Goal: Information Seeking & Learning: Learn about a topic

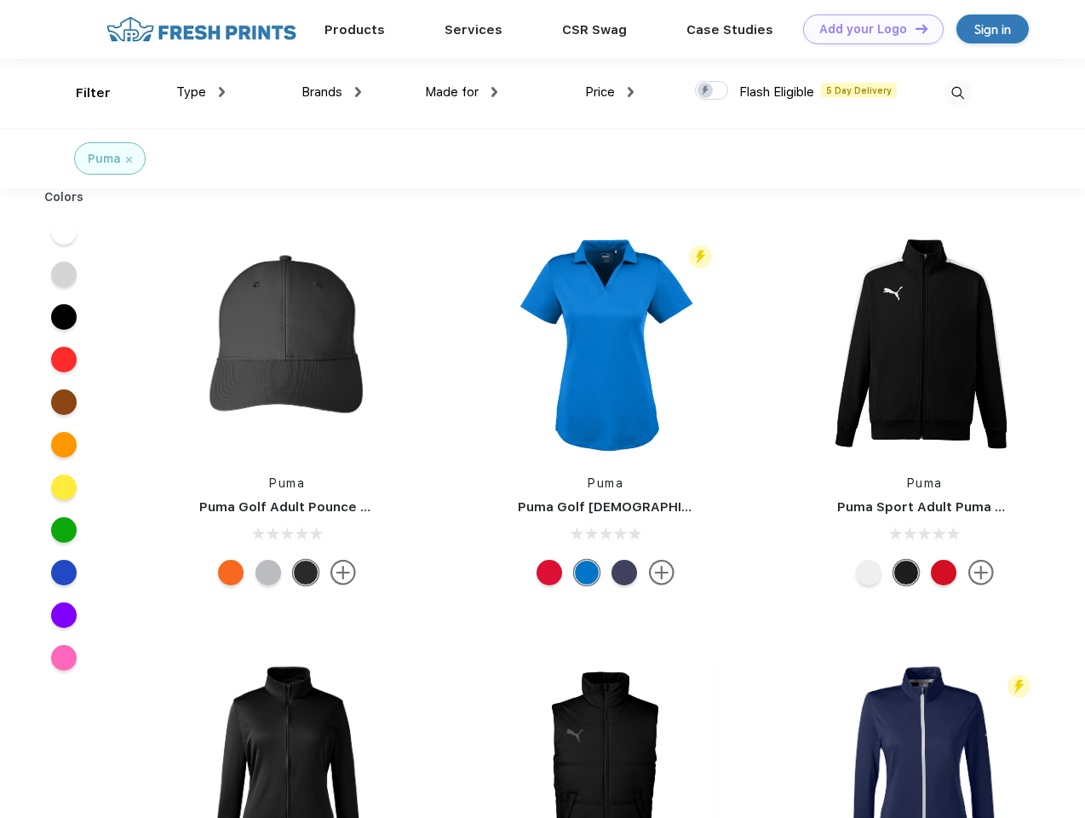
scroll to position [1, 0]
click at [867, 29] on link "Add your Logo Design Tool" at bounding box center [873, 29] width 141 height 30
click at [0, 0] on div "Design Tool" at bounding box center [0, 0] width 0 height 0
click at [914, 28] on link "Add your Logo Design Tool" at bounding box center [873, 29] width 141 height 30
click at [82, 93] on div "Filter" at bounding box center [93, 93] width 35 height 20
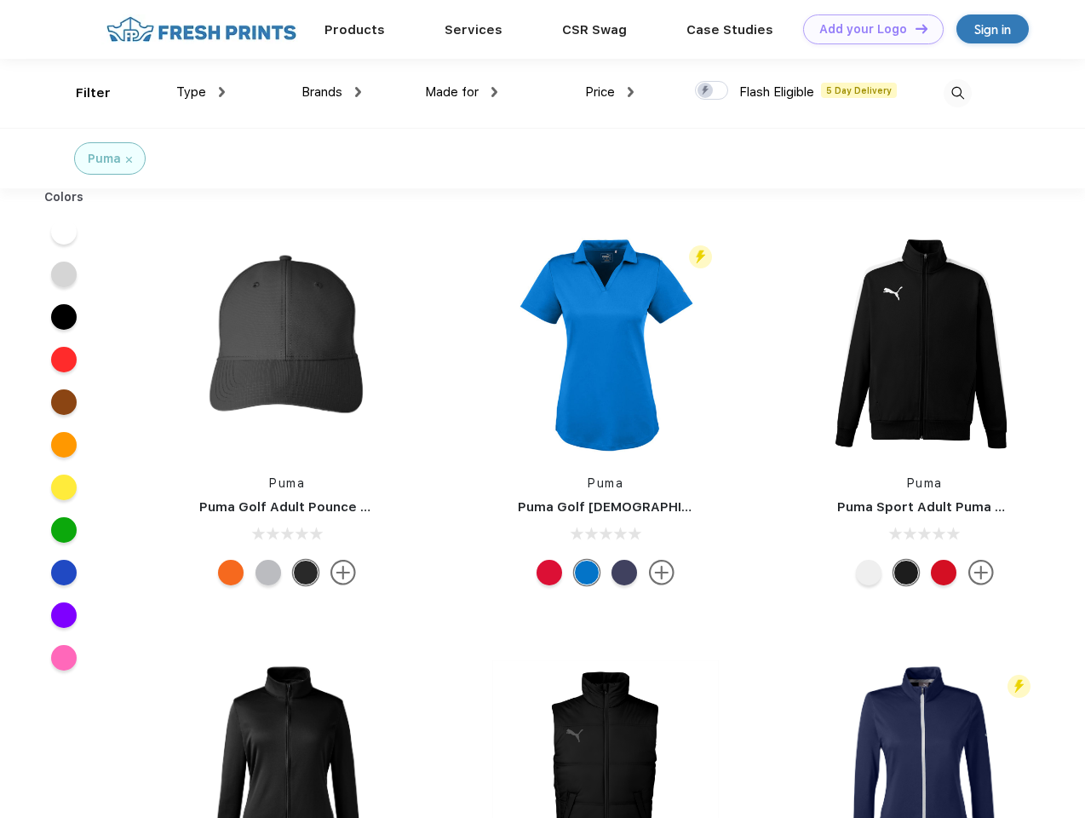
click at [201, 92] on span "Type" at bounding box center [191, 91] width 30 height 15
click at [331, 92] on span "Brands" at bounding box center [322, 91] width 41 height 15
click at [462, 92] on span "Made for" at bounding box center [452, 91] width 54 height 15
click at [610, 92] on span "Price" at bounding box center [600, 91] width 30 height 15
click at [712, 91] on div at bounding box center [711, 90] width 33 height 19
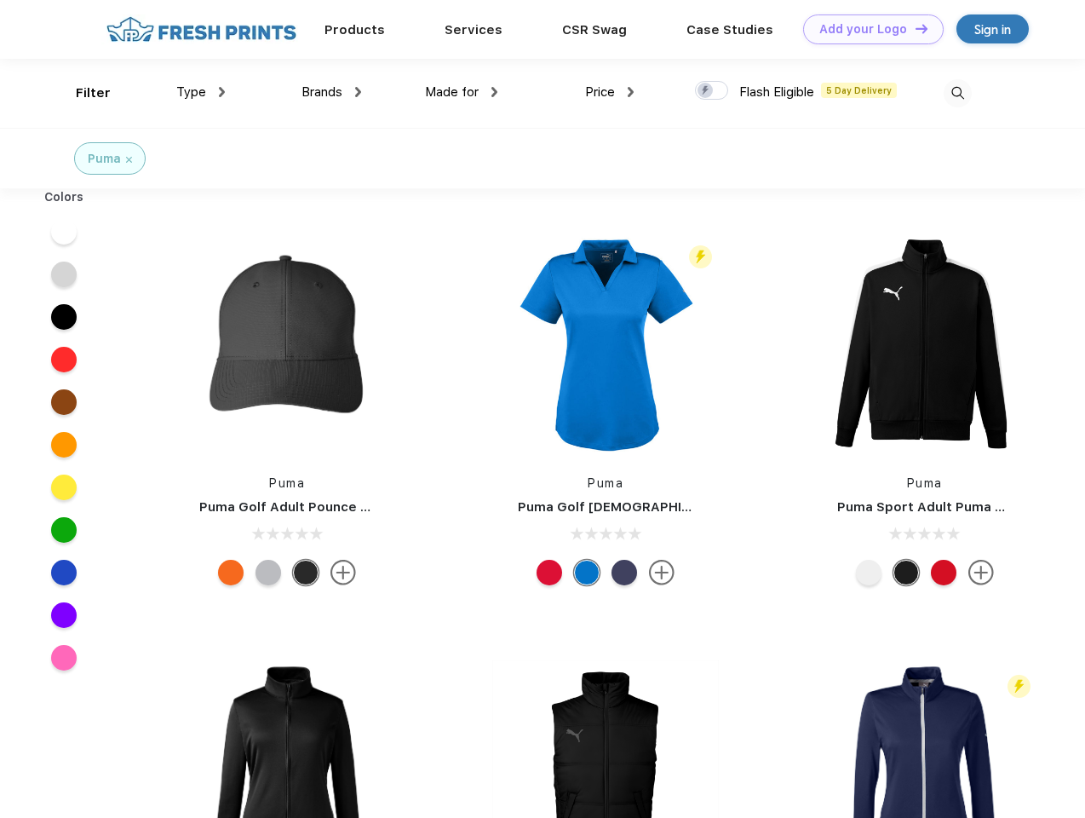
click at [706, 91] on input "checkbox" at bounding box center [700, 85] width 11 height 11
click at [957, 93] on img at bounding box center [958, 93] width 28 height 28
